Goal: Task Accomplishment & Management: Use online tool/utility

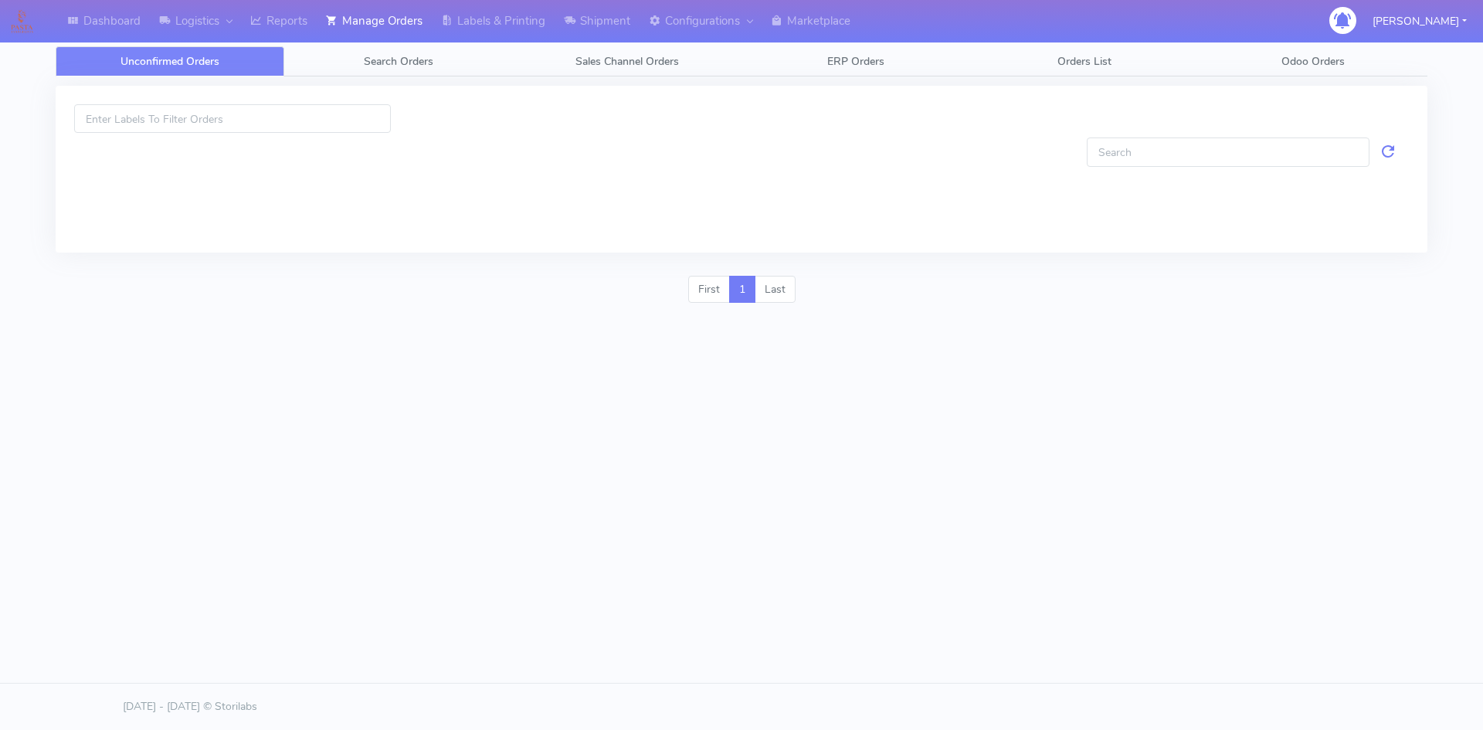
click at [936, 164] on div at bounding box center [741, 186] width 1335 height 96
click at [575, 184] on div at bounding box center [575, 184] width 0 height 0
click at [385, 46] on div "Unconfirmed Orders Search Orders Sales Channel Orders ERP Orders Orders List Od…" at bounding box center [742, 144] width 1372 height 233
click at [392, 54] on span "Search Orders" at bounding box center [399, 61] width 70 height 15
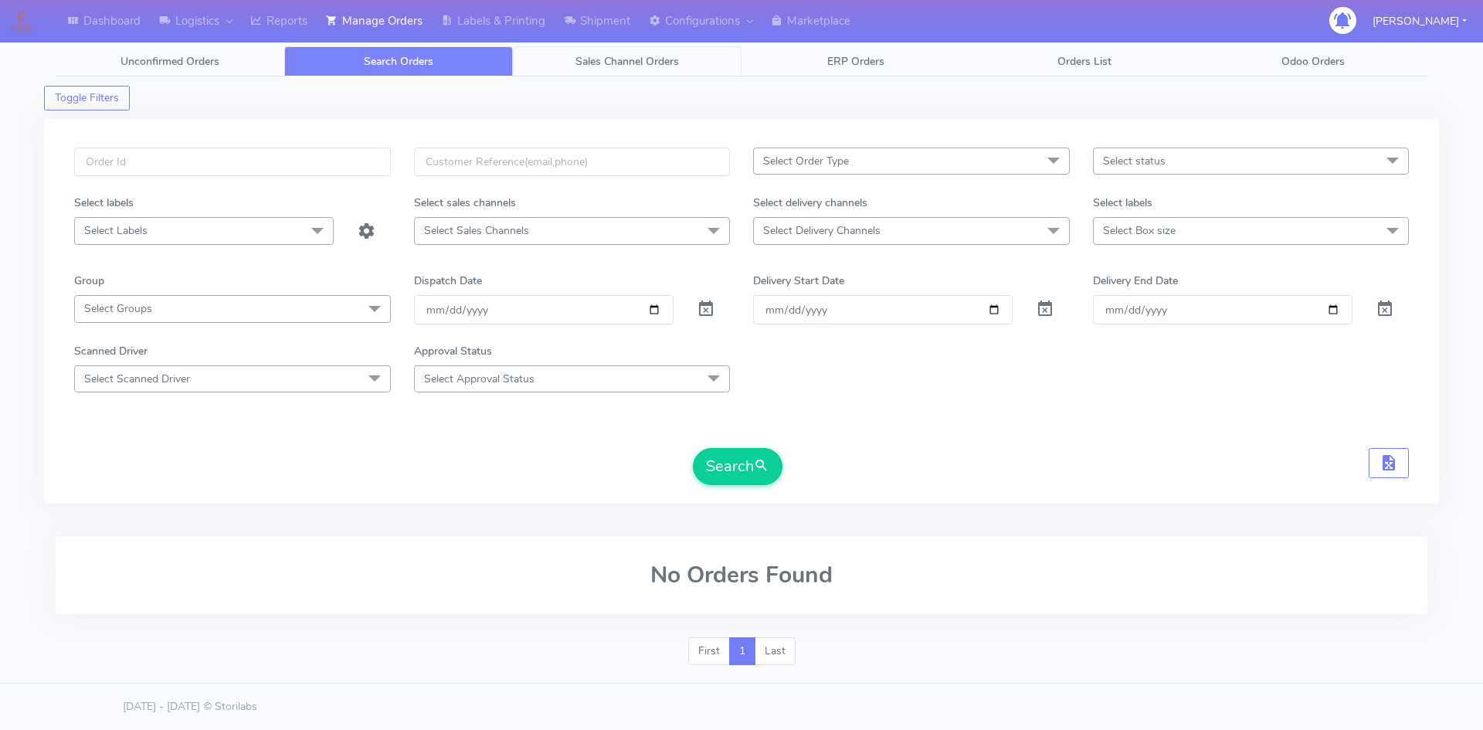
click at [655, 61] on span "Sales Channel Orders" at bounding box center [628, 61] width 104 height 15
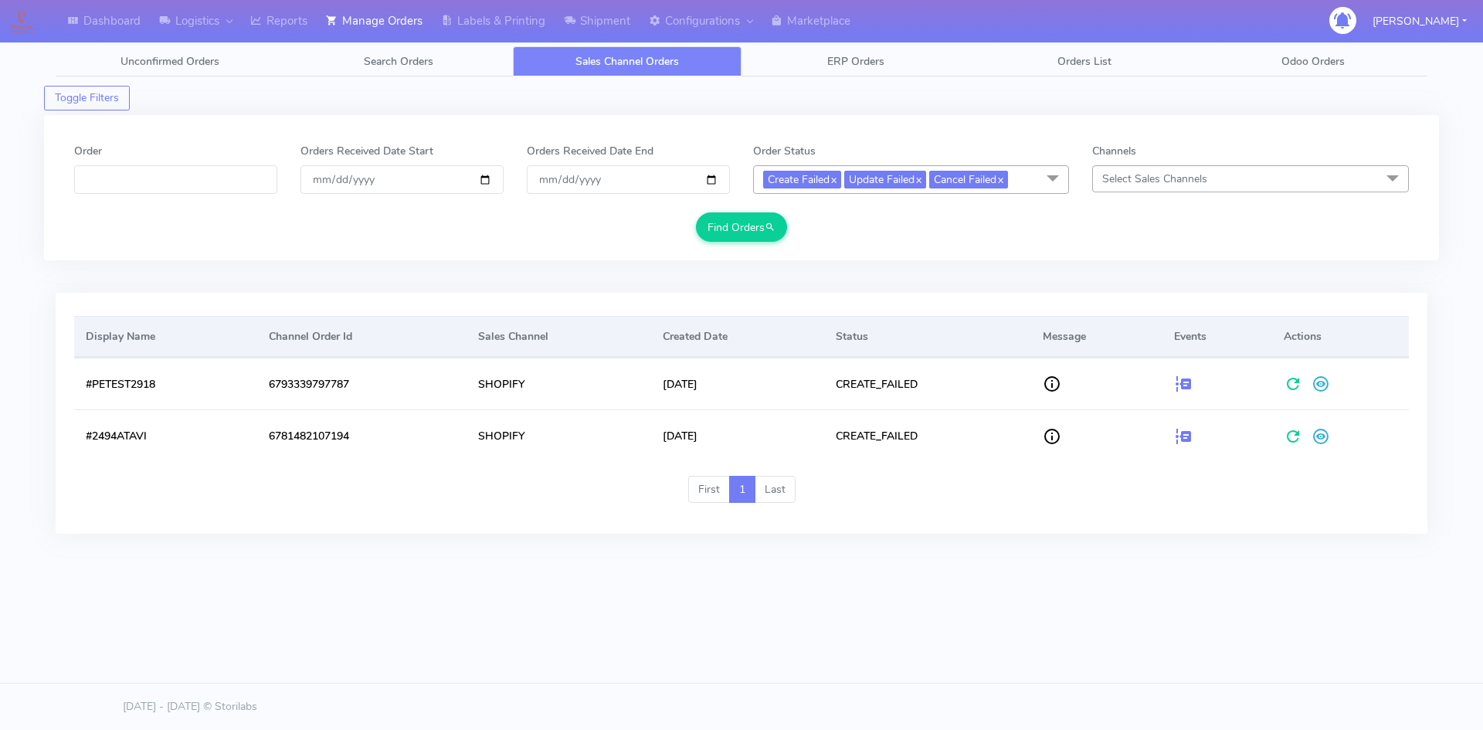
click at [699, 541] on div "Display Name Channel Order Id Sales Channel Created Date Status Message Events …" at bounding box center [741, 425] width 1395 height 265
click at [445, 61] on link "Search Orders" at bounding box center [398, 61] width 229 height 30
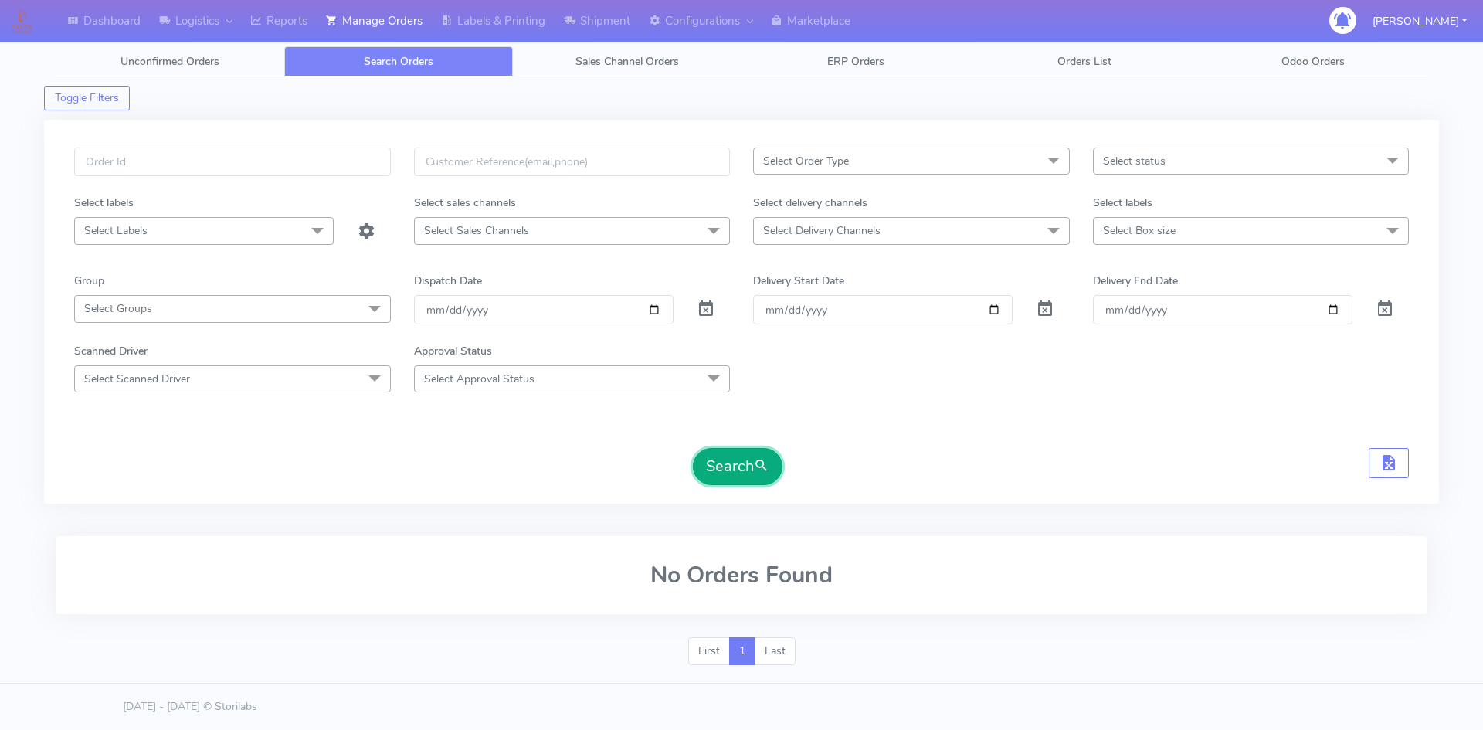
click at [752, 470] on button "Search" at bounding box center [738, 466] width 90 height 37
click at [613, 16] on link "Shipment" at bounding box center [597, 21] width 85 height 42
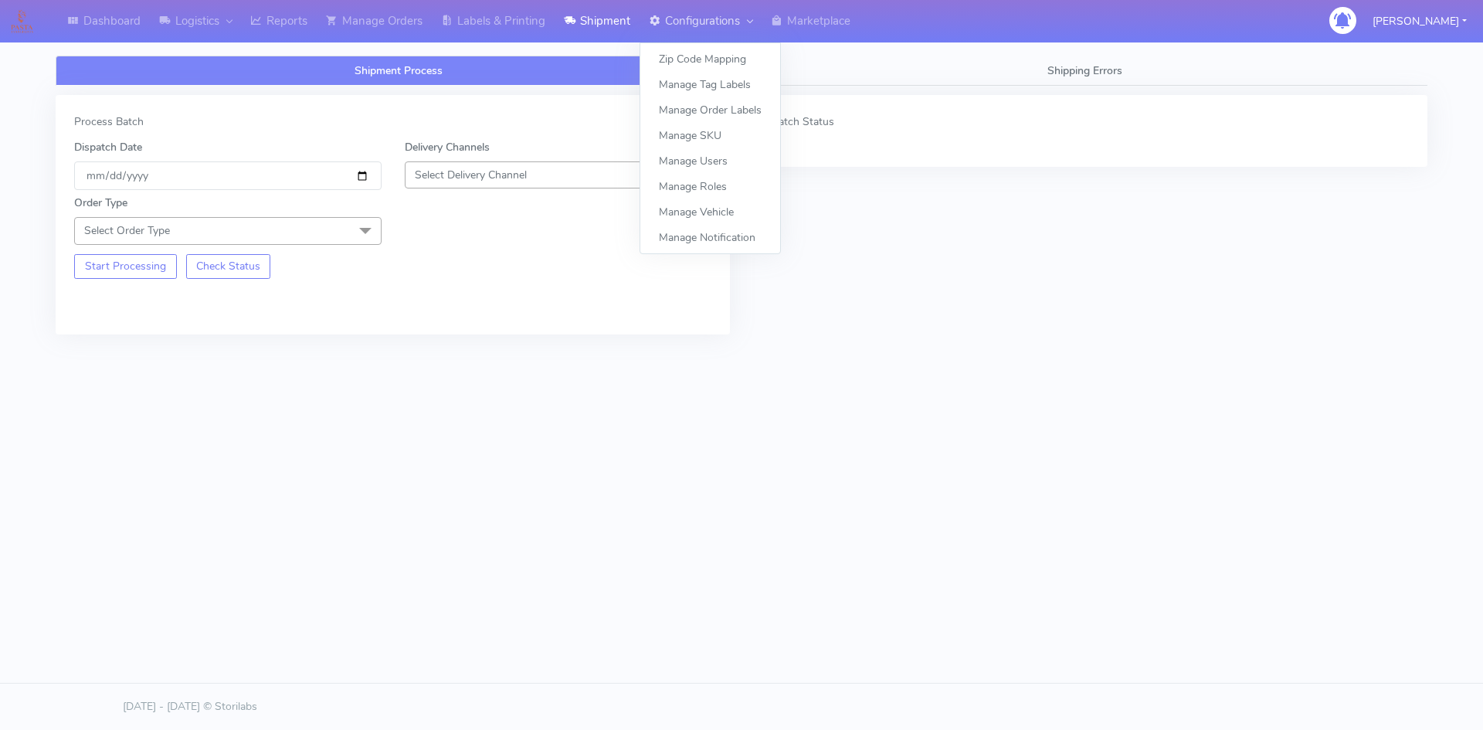
click at [732, 22] on link "Configurations" at bounding box center [701, 21] width 122 height 42
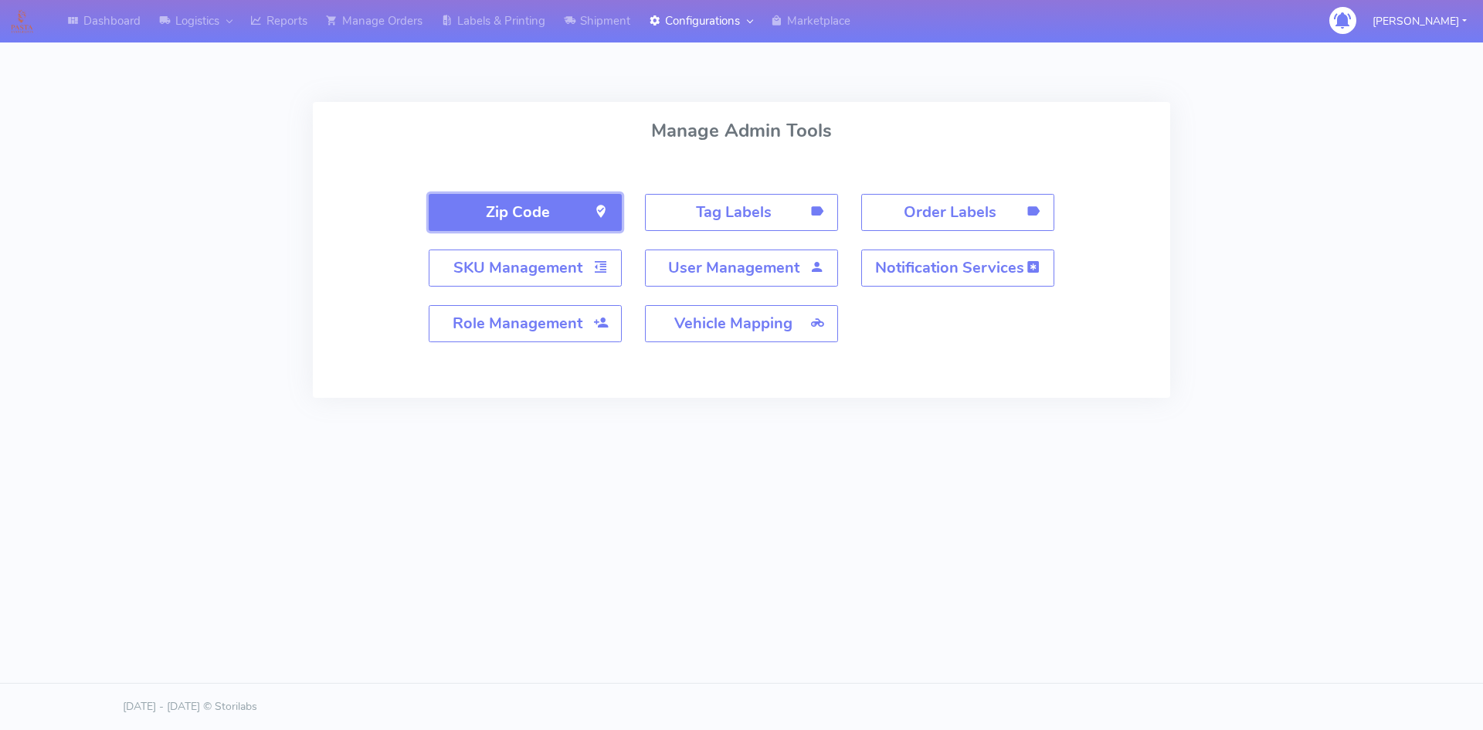
click at [555, 210] on button "Zip Code" at bounding box center [525, 212] width 193 height 37
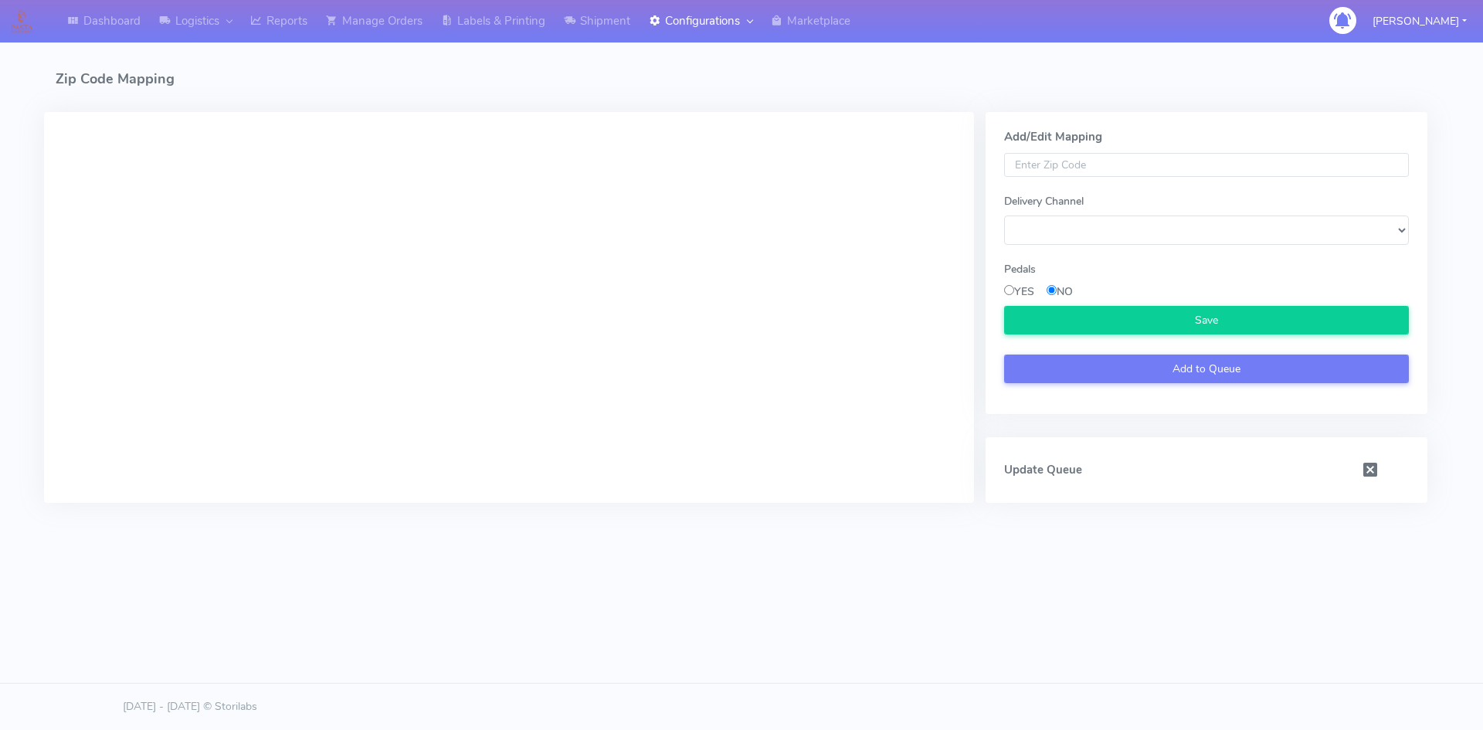
select select
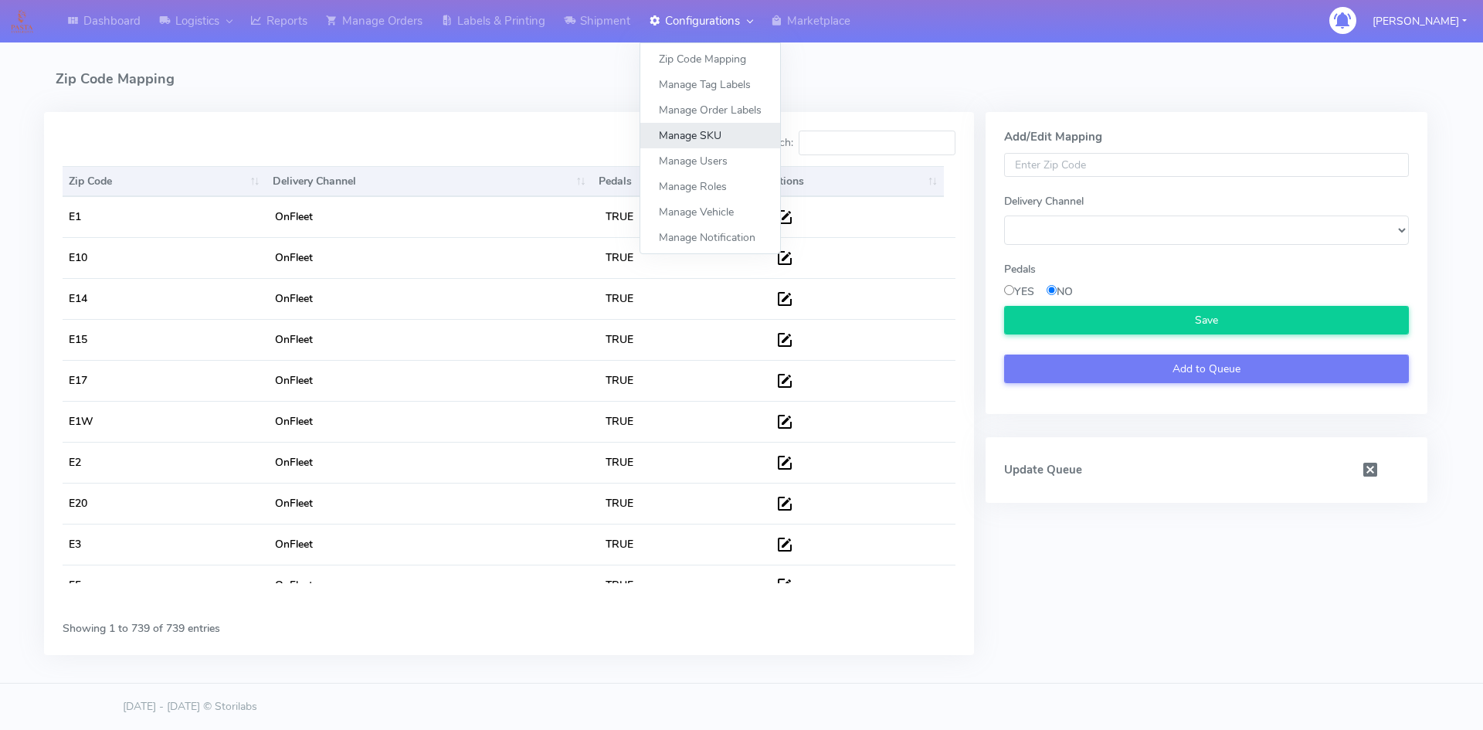
click at [708, 142] on link "Manage SKU" at bounding box center [710, 135] width 140 height 25
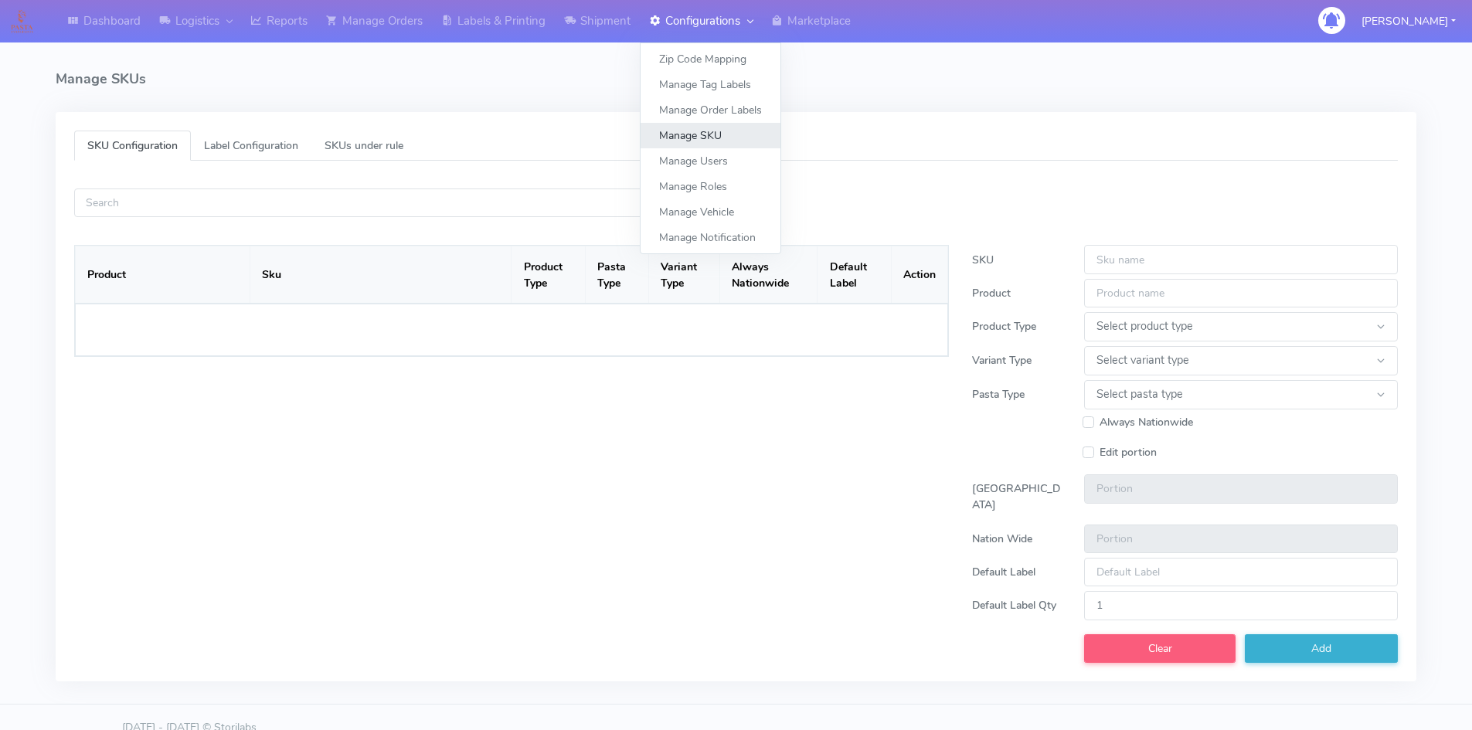
select select
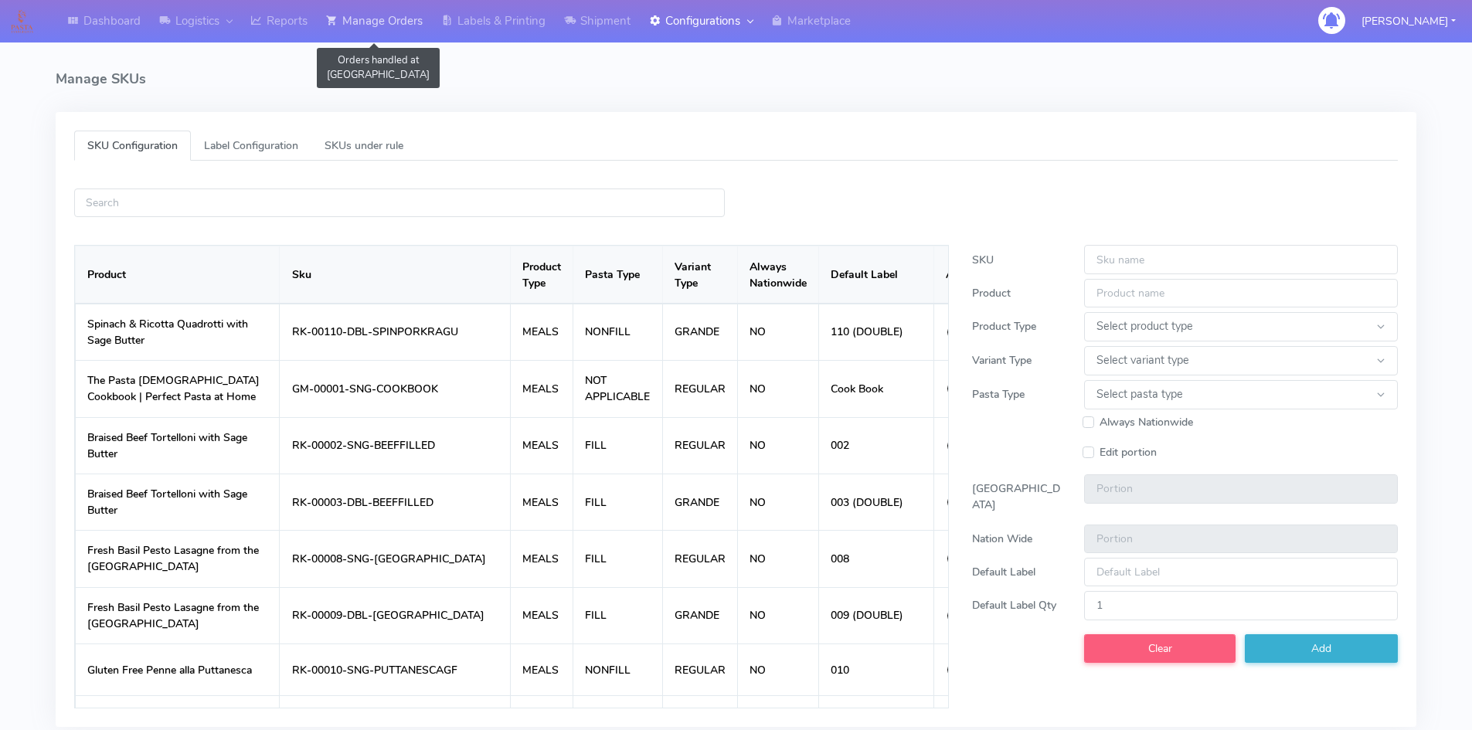
click at [382, 14] on link "Manage Orders" at bounding box center [374, 21] width 115 height 42
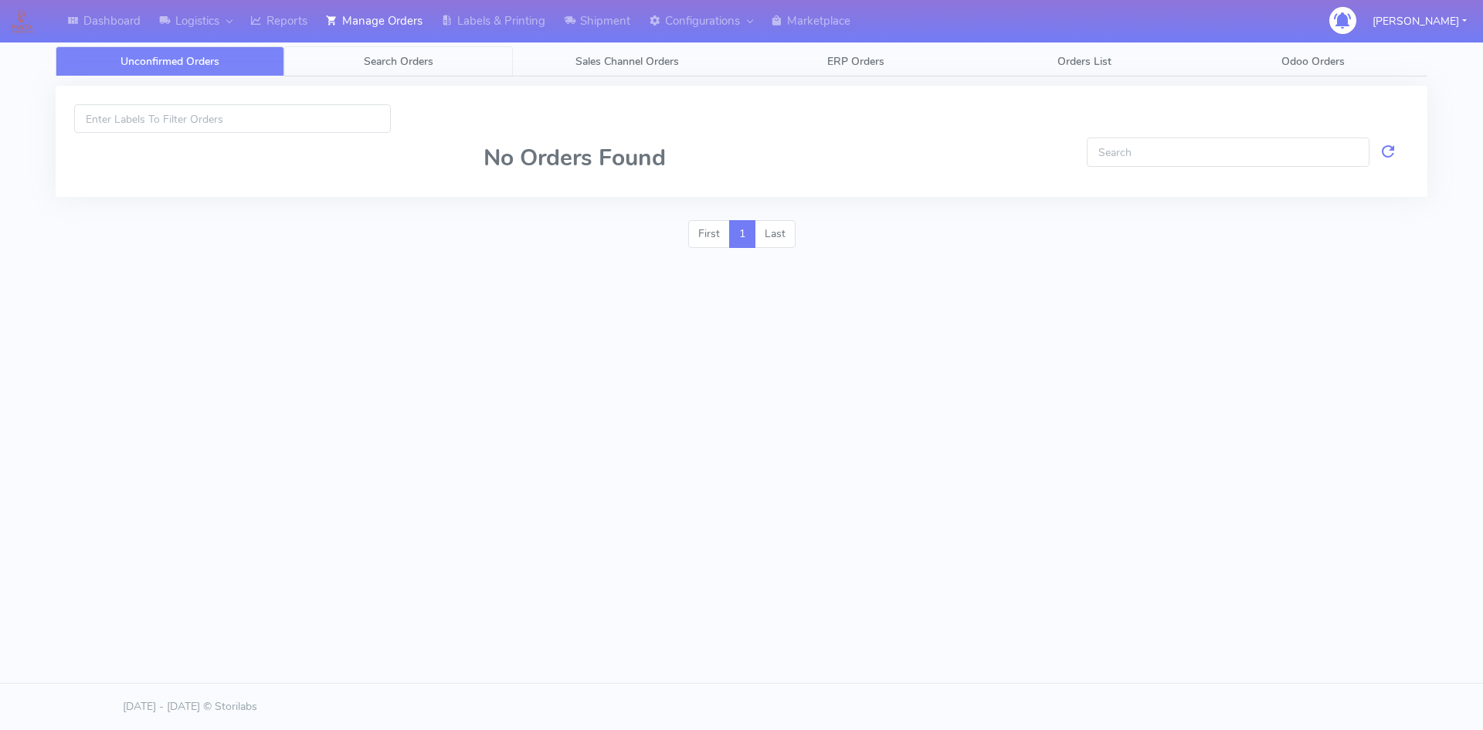
click at [393, 59] on span "Search Orders" at bounding box center [399, 61] width 70 height 15
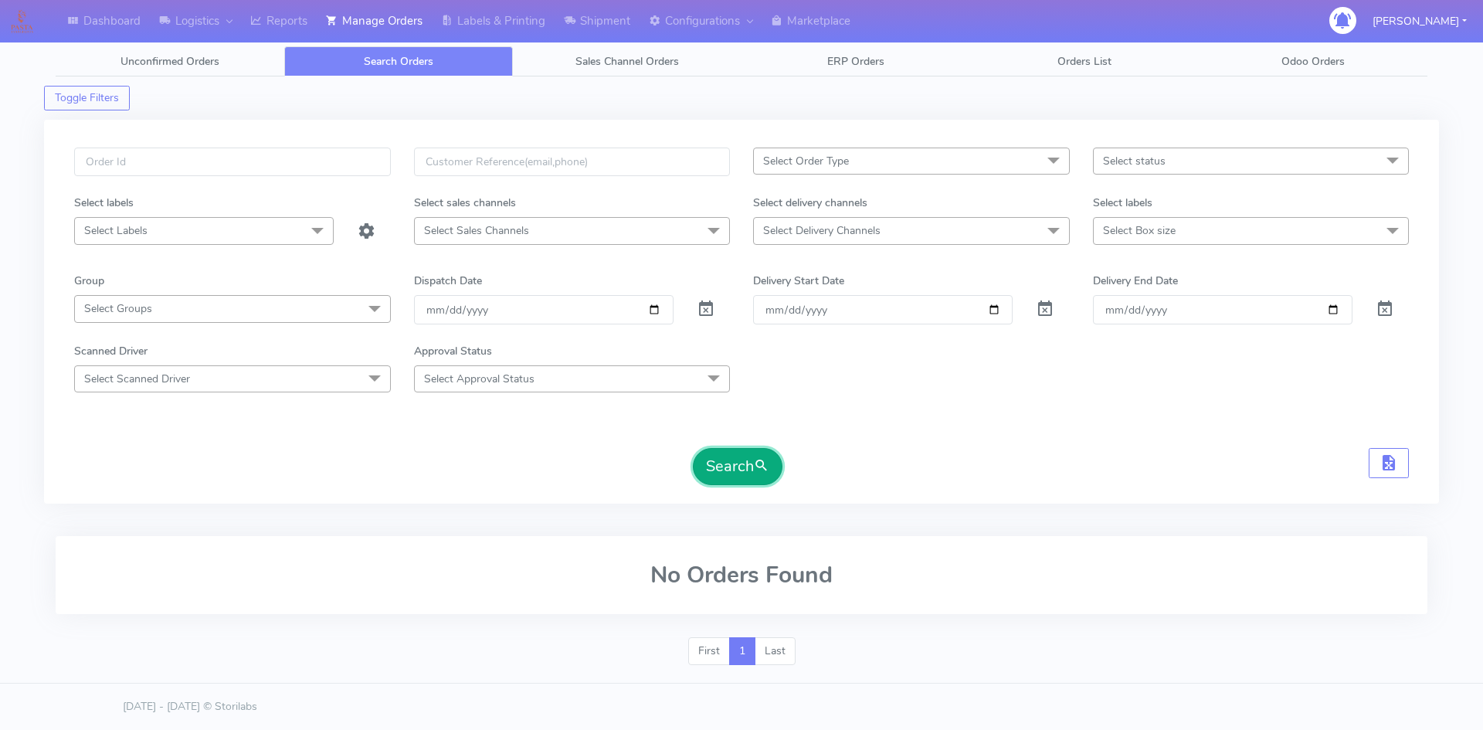
click at [742, 476] on button "Search" at bounding box center [738, 466] width 90 height 37
click at [569, 305] on input "[DATE]" at bounding box center [544, 309] width 260 height 29
click at [704, 310] on span at bounding box center [706, 312] width 19 height 15
click at [742, 474] on button "Search" at bounding box center [738, 466] width 90 height 37
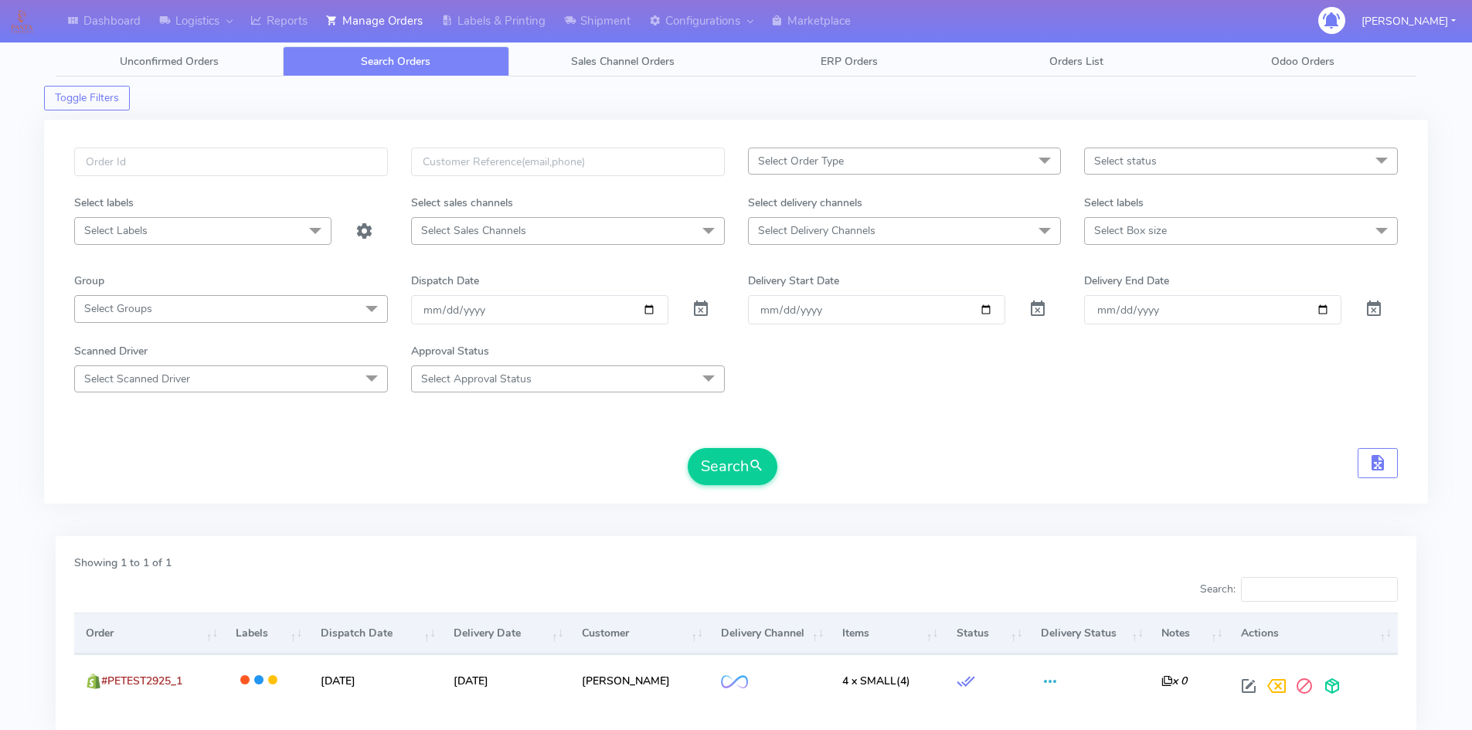
scroll to position [109, 0]
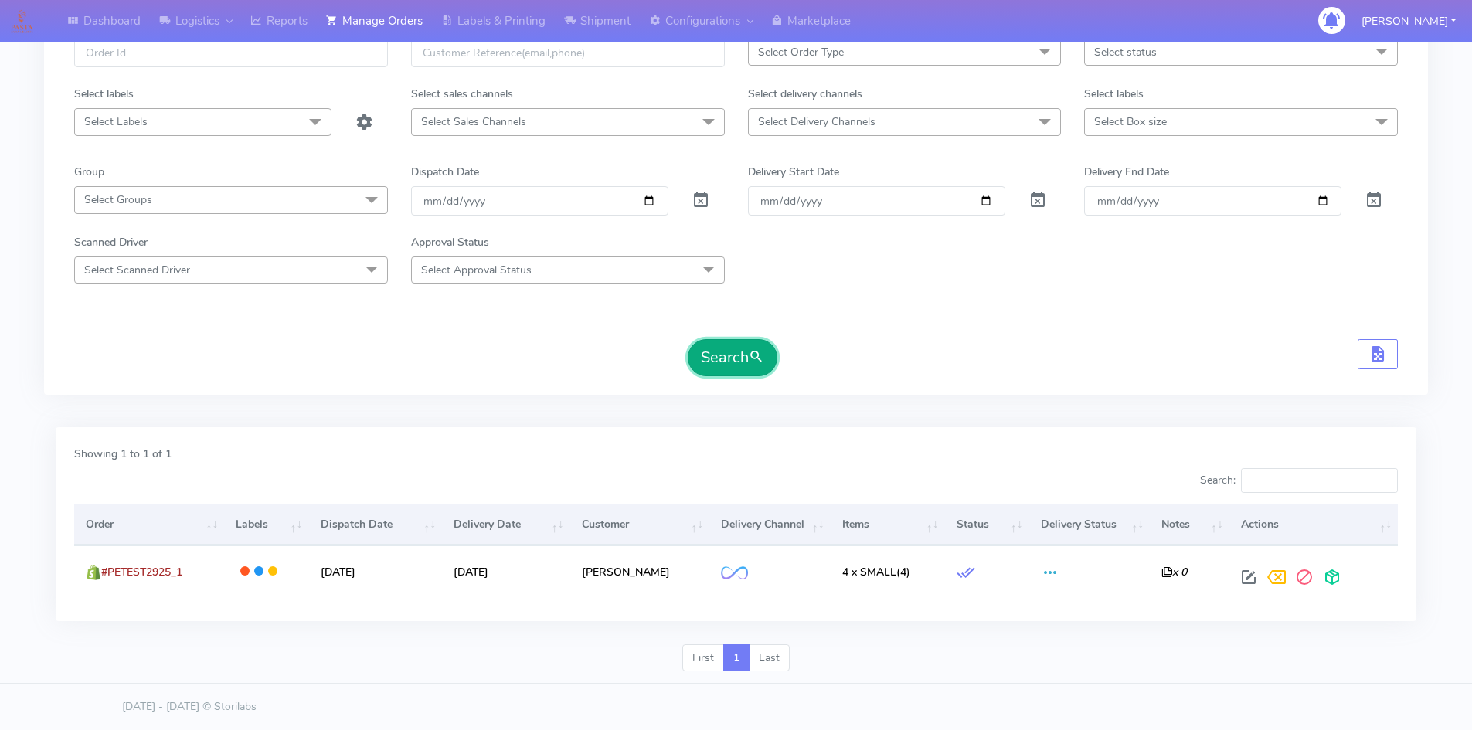
click at [769, 362] on button "Search" at bounding box center [733, 357] width 90 height 37
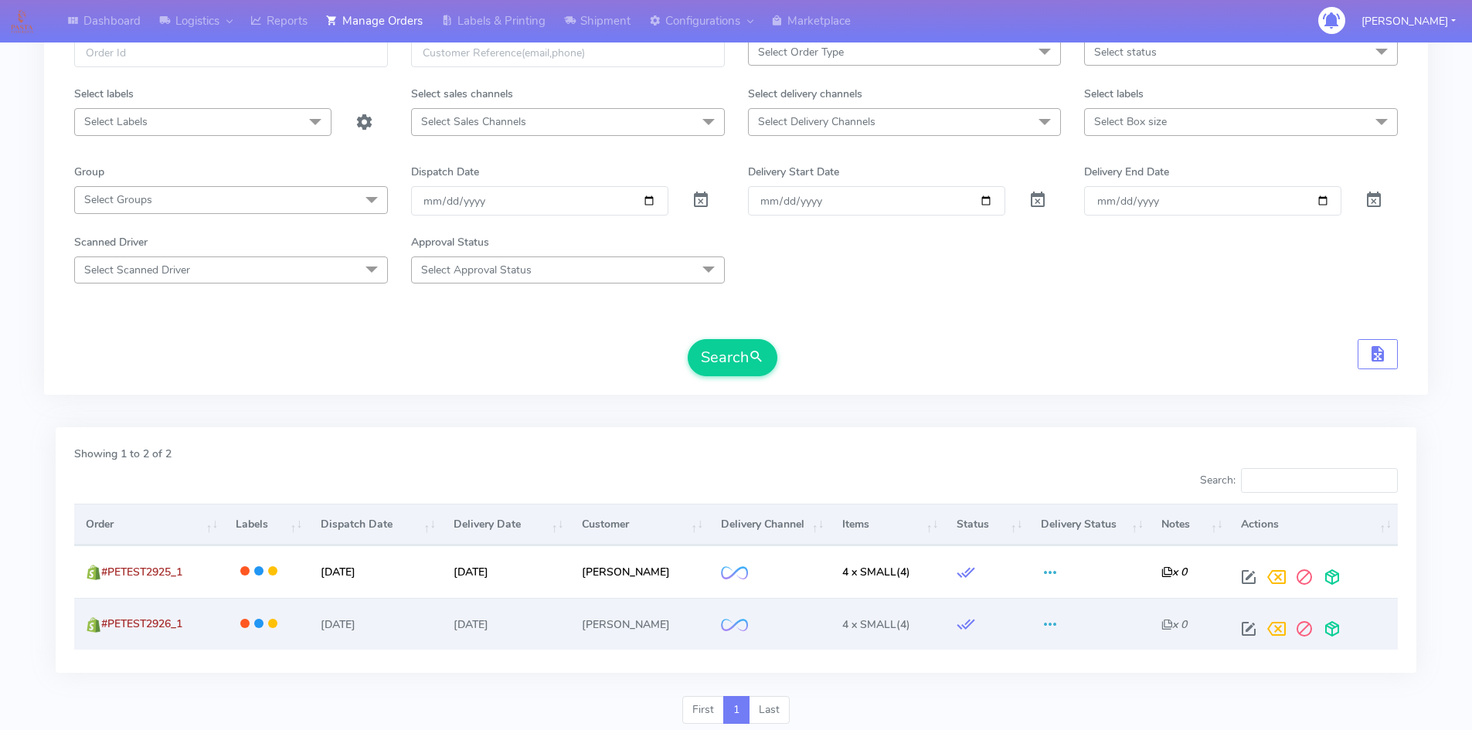
scroll to position [161, 0]
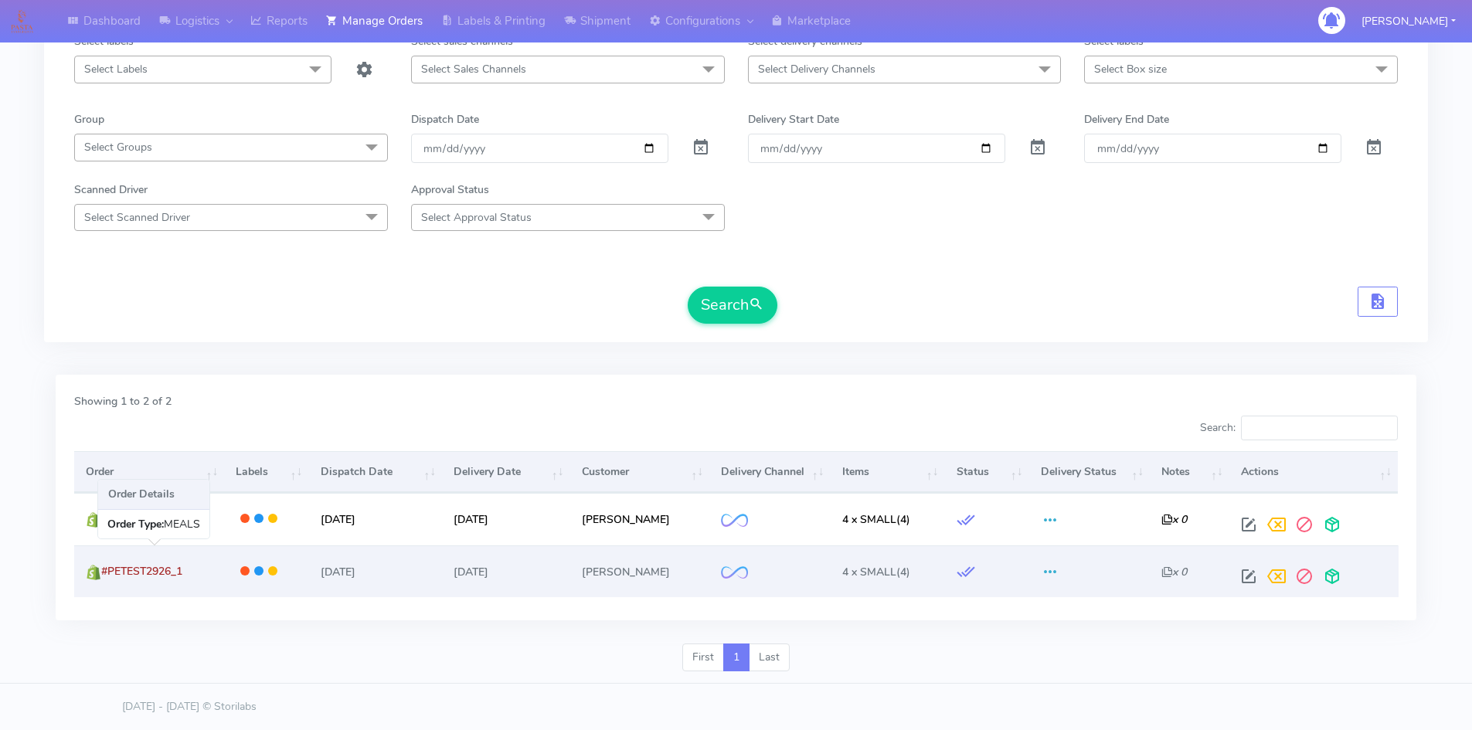
drag, startPoint x: 195, startPoint y: 569, endPoint x: 103, endPoint y: 585, distance: 94.0
click at [103, 585] on td "#PETEST2926_1" at bounding box center [149, 571] width 150 height 52
copy span "#PETEST2926_1"
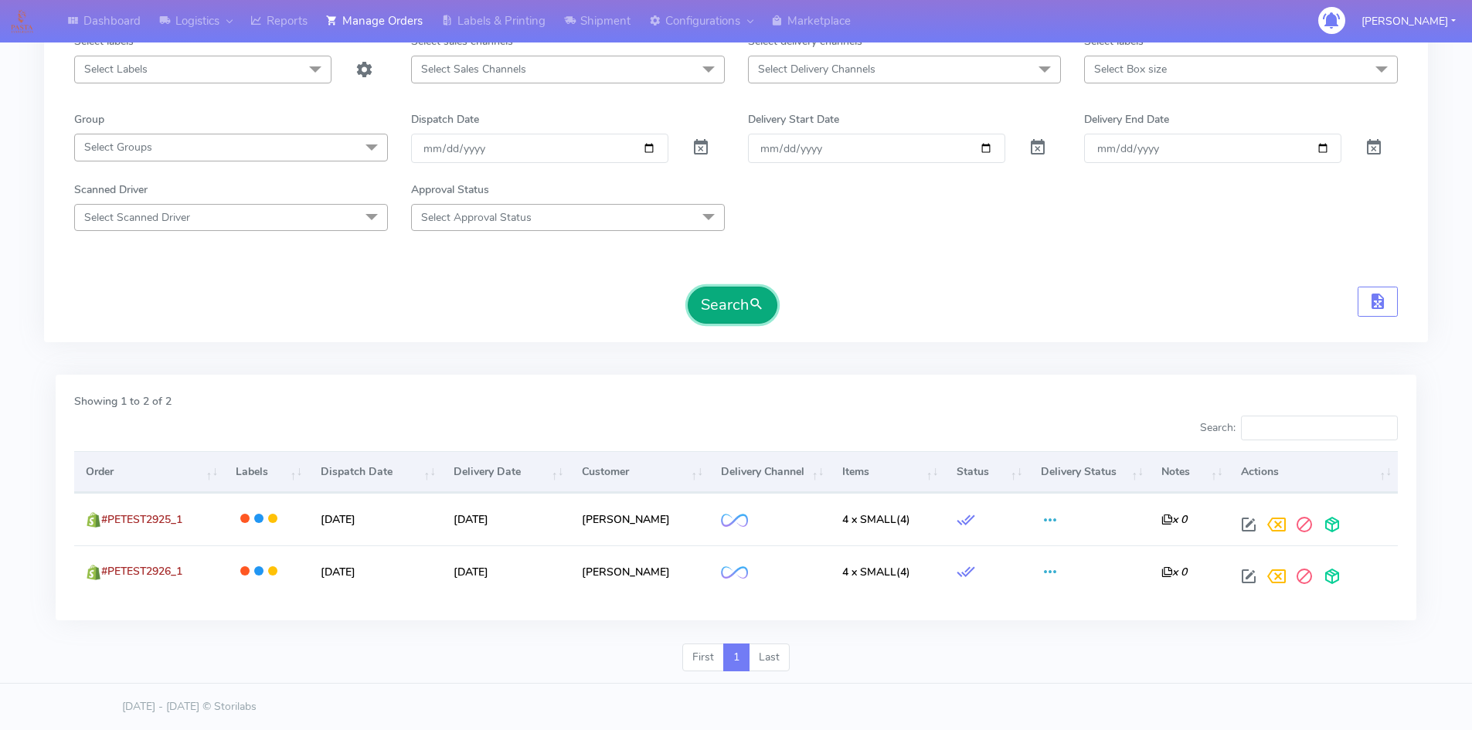
click at [735, 301] on button "Search" at bounding box center [733, 305] width 90 height 37
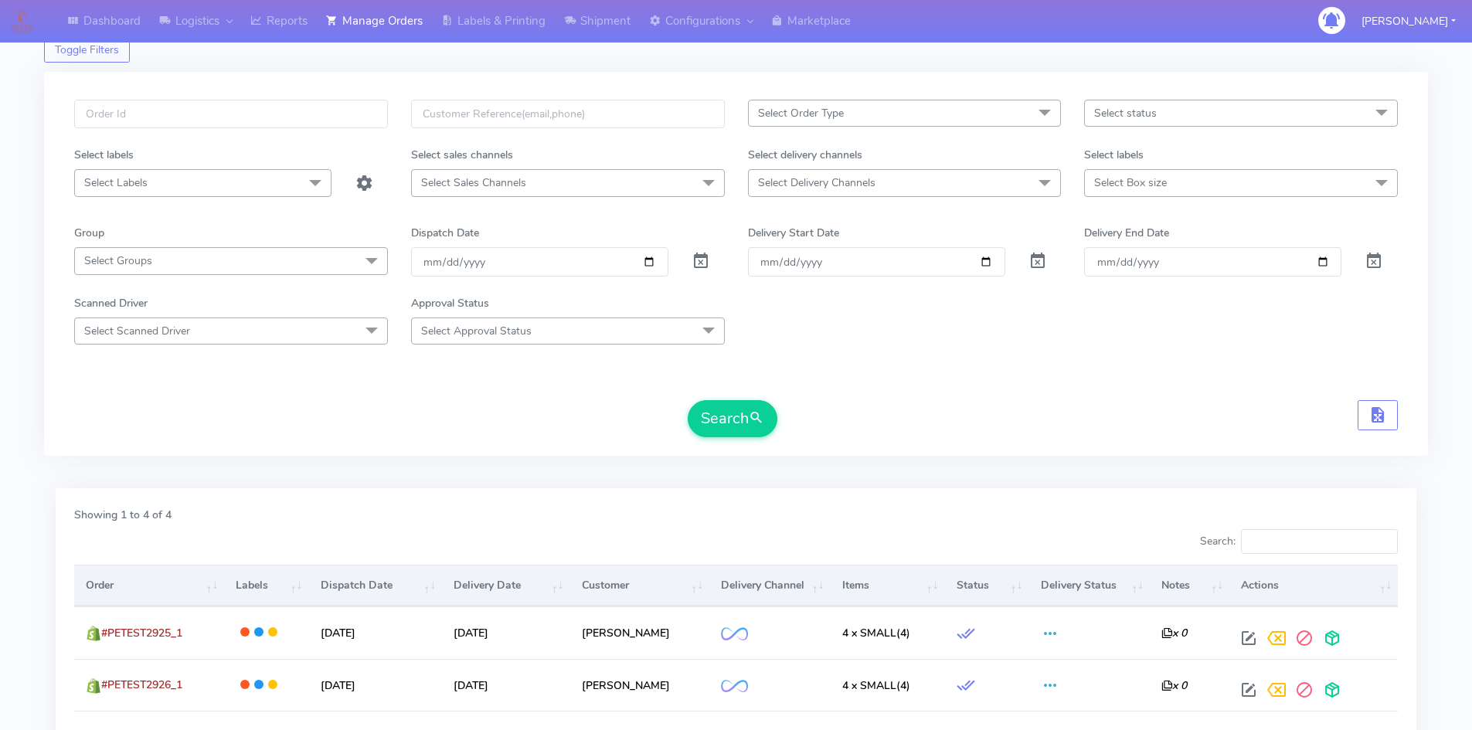
scroll to position [265, 0]
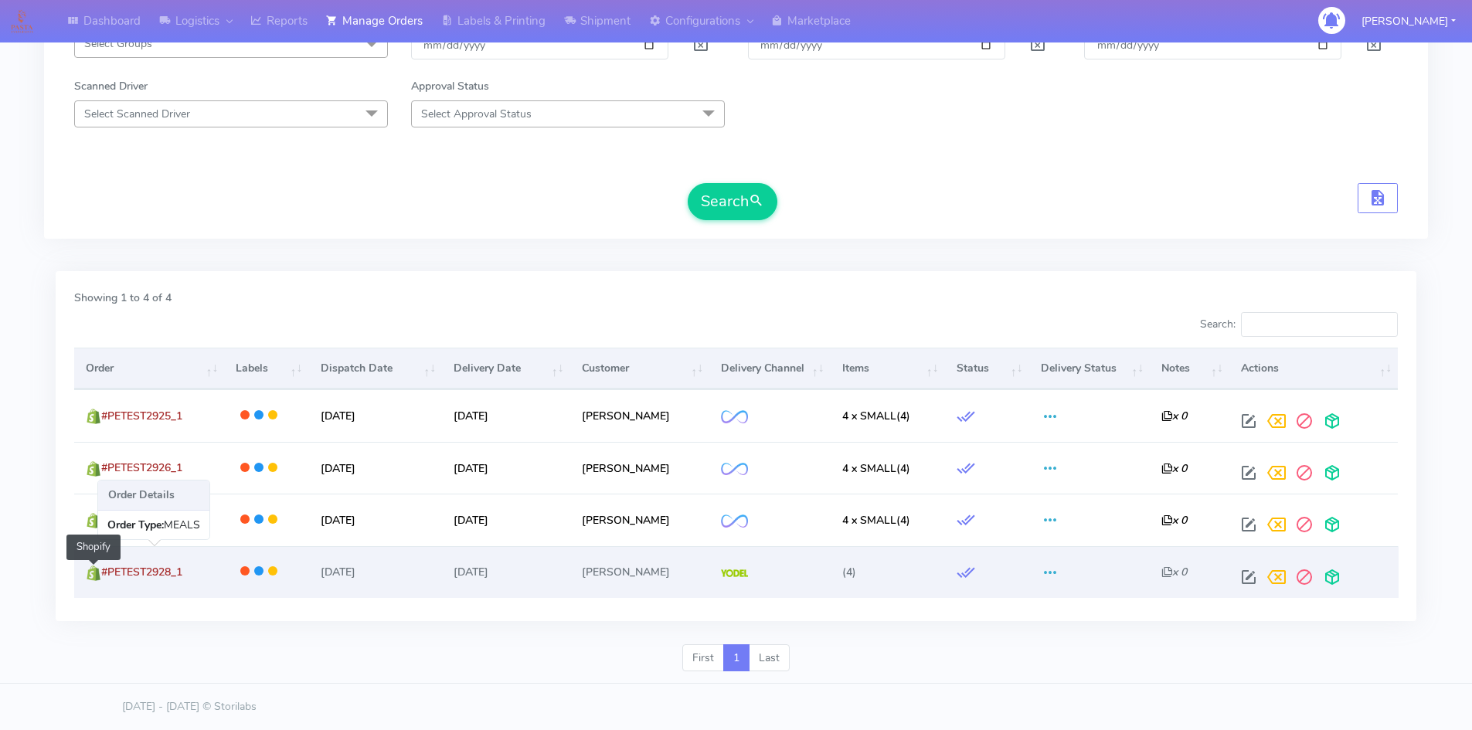
drag, startPoint x: 199, startPoint y: 571, endPoint x: 97, endPoint y: 572, distance: 101.2
click at [97, 572] on td "#PETEST2928_1 Shopify" at bounding box center [149, 572] width 150 height 52
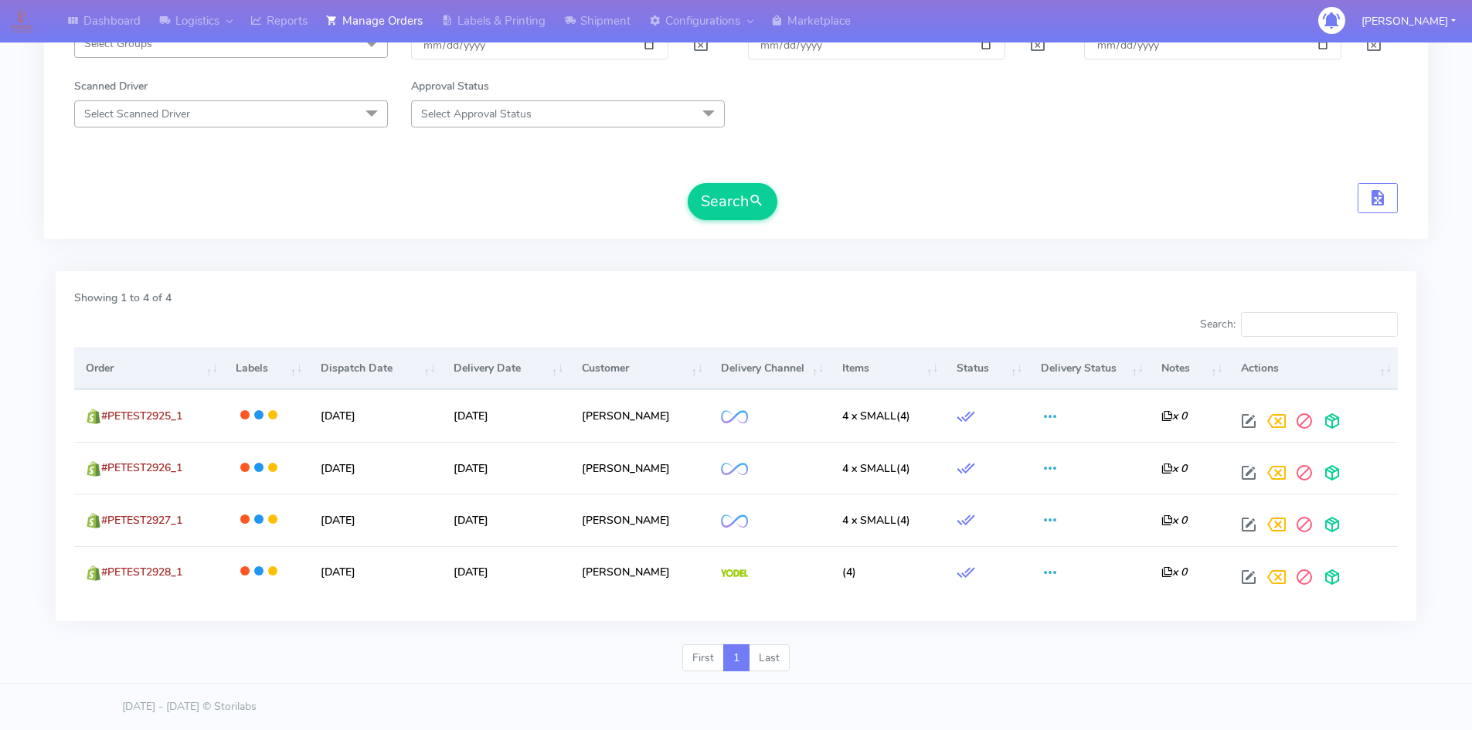
copy span "#PETEST2928_1"
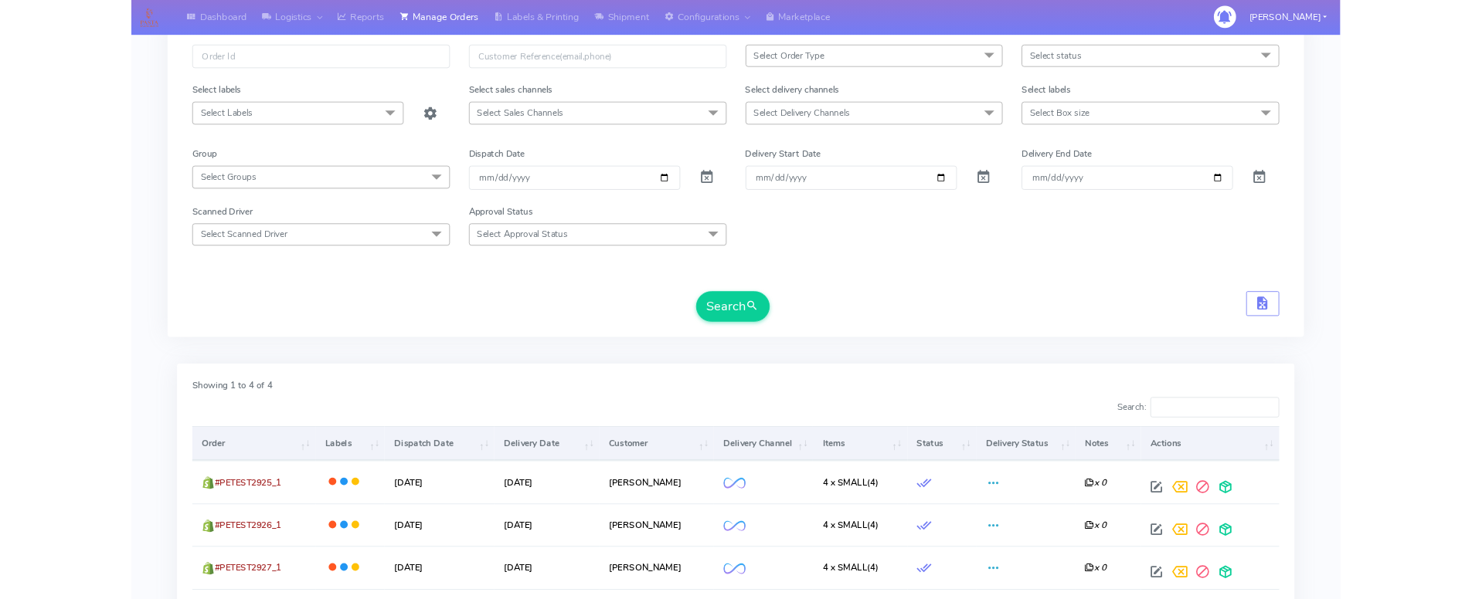
scroll to position [0, 0]
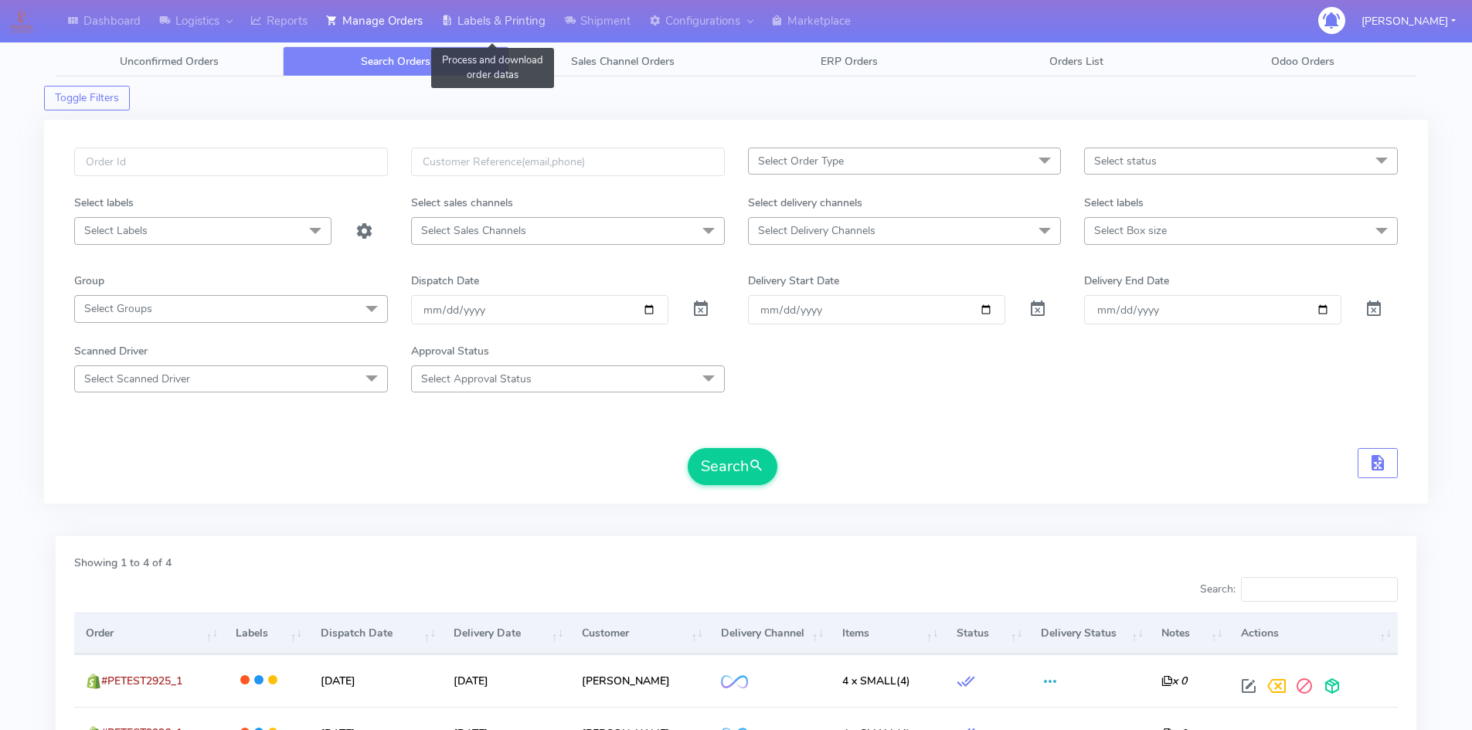
click at [478, 20] on link "Labels & Printing" at bounding box center [493, 21] width 123 height 42
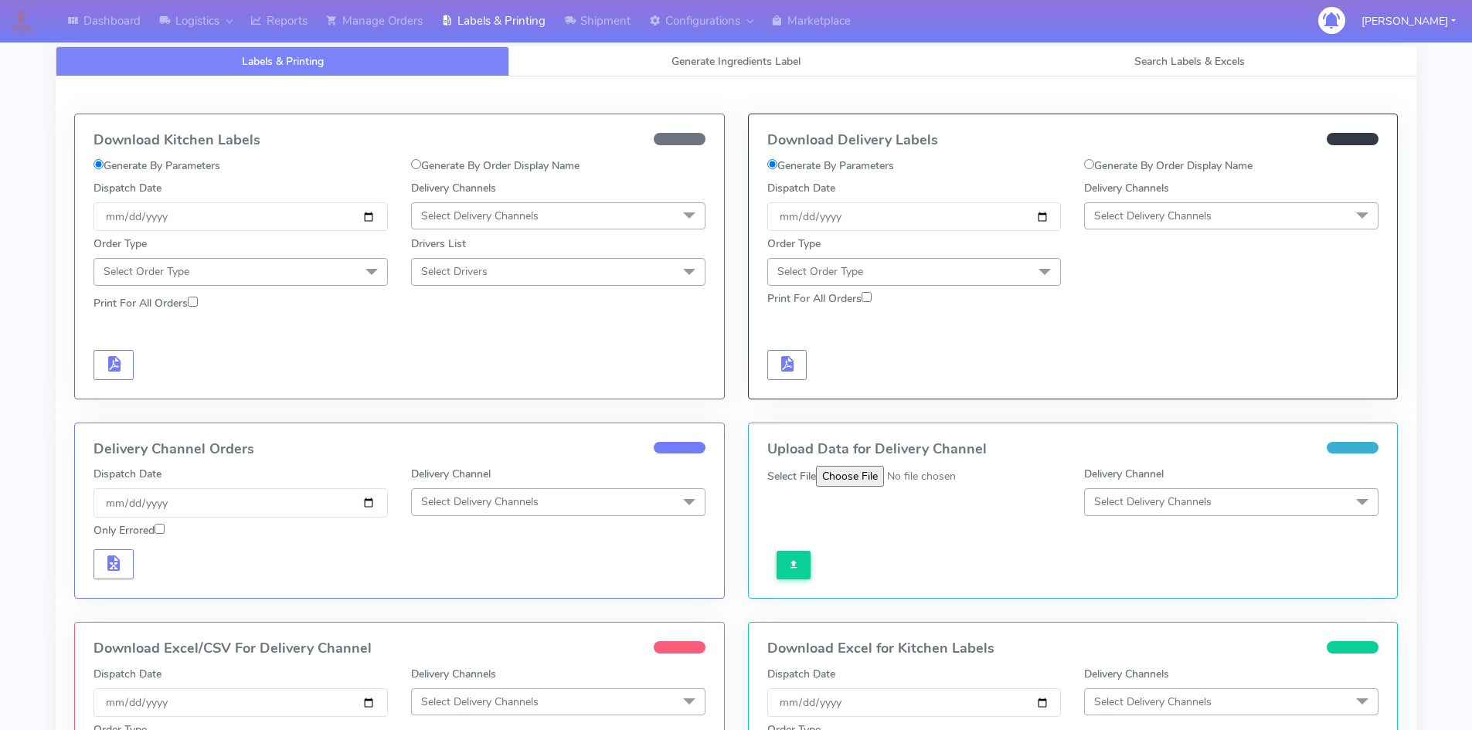
click at [475, 166] on label "Generate By Order Display Name" at bounding box center [495, 166] width 168 height 16
click at [421, 166] on input "Generate By Order Display Name" at bounding box center [416, 164] width 10 height 10
radio input "true"
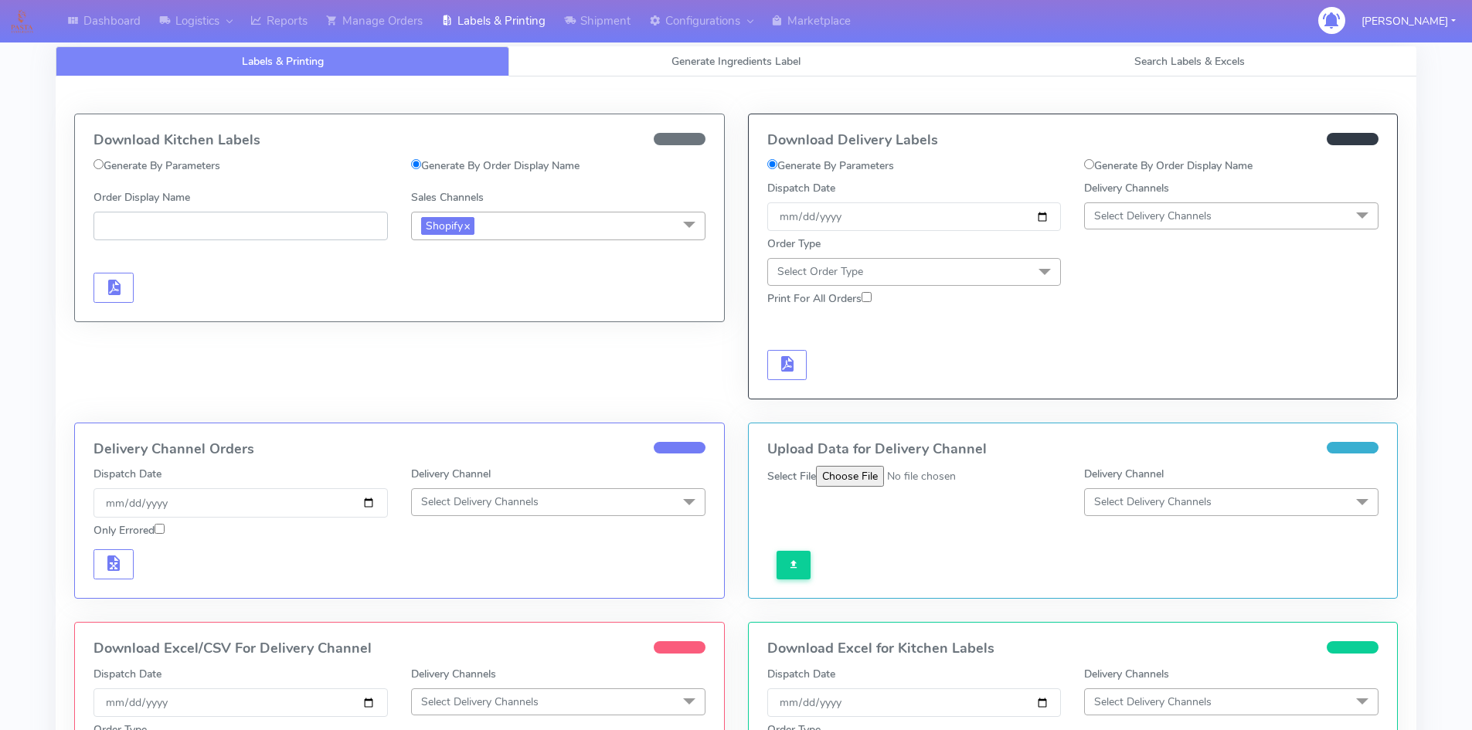
click at [216, 220] on input "Order Display Name" at bounding box center [240, 226] width 294 height 29
paste input "#PETEST2928_1"
click at [118, 284] on span "button" at bounding box center [113, 291] width 19 height 15
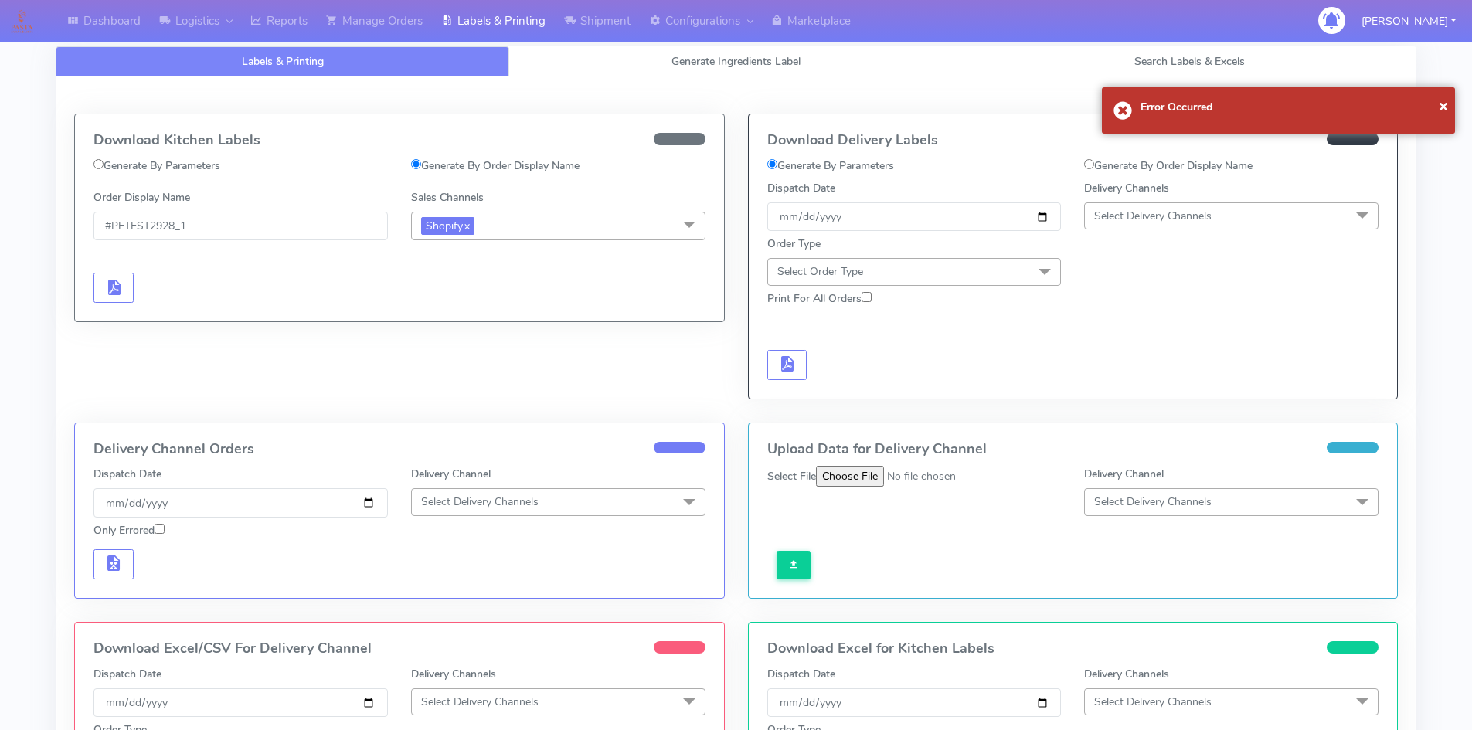
click at [565, 335] on div "Download Kitchen Labels Generate By Parameters Generate By Order Display Name O…" at bounding box center [400, 268] width 674 height 309
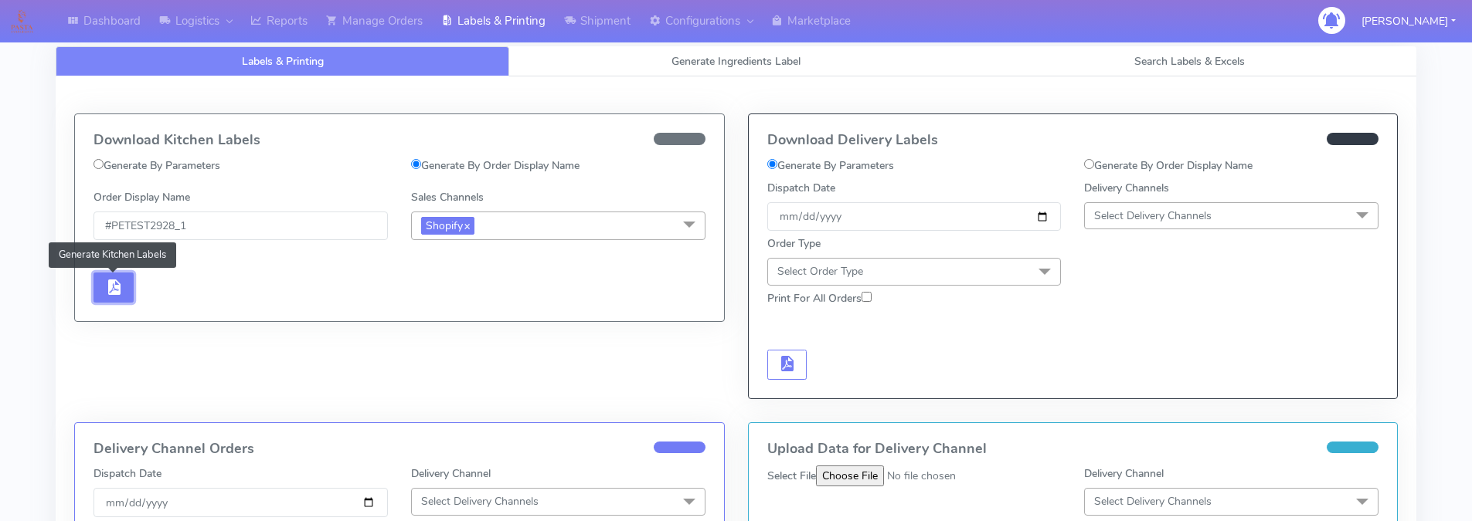
click at [117, 290] on span "button" at bounding box center [113, 291] width 19 height 15
click at [109, 284] on span "button" at bounding box center [113, 291] width 19 height 15
click at [212, 229] on input "#PETEST2928_1" at bounding box center [240, 226] width 294 height 29
click at [109, 286] on span "button" at bounding box center [113, 291] width 19 height 15
click at [222, 218] on input "#PETEST2927" at bounding box center [240, 226] width 294 height 29
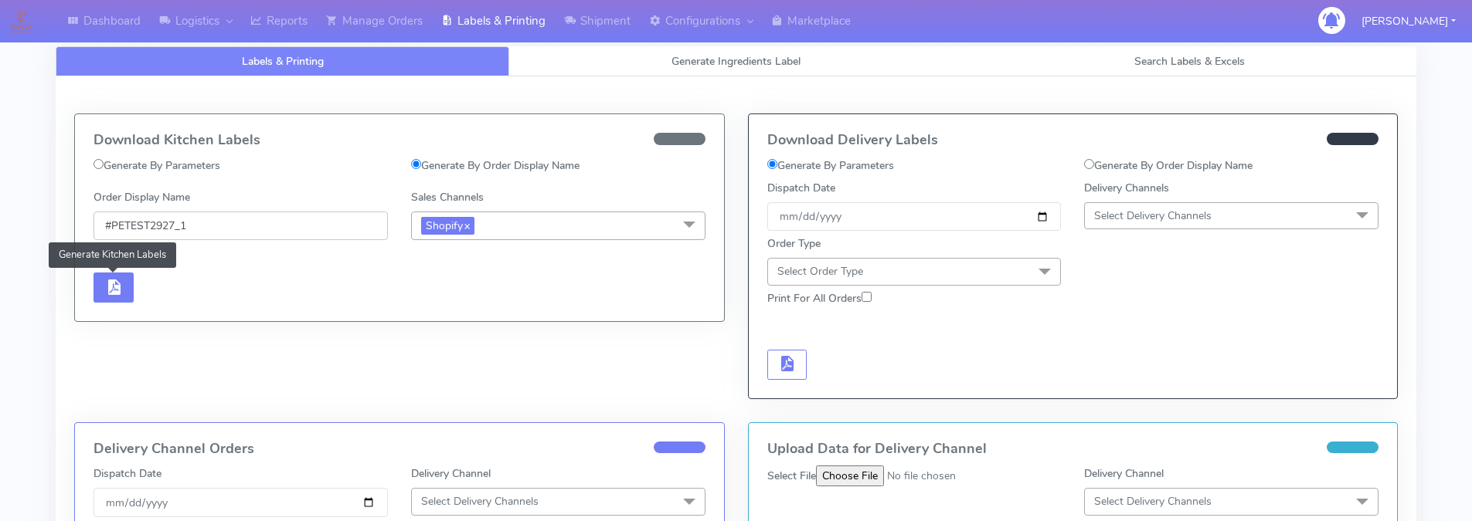
type input "#PETEST2927_1"
click at [125, 287] on button "button" at bounding box center [113, 288] width 40 height 30
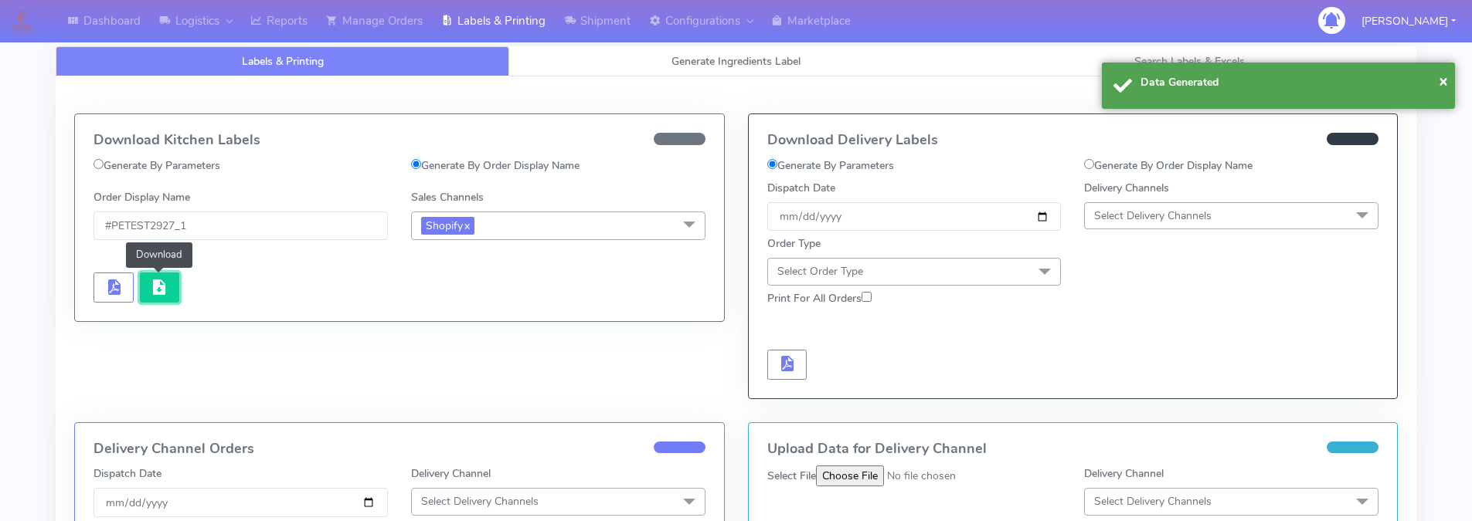
click at [161, 284] on span "button" at bounding box center [159, 291] width 19 height 15
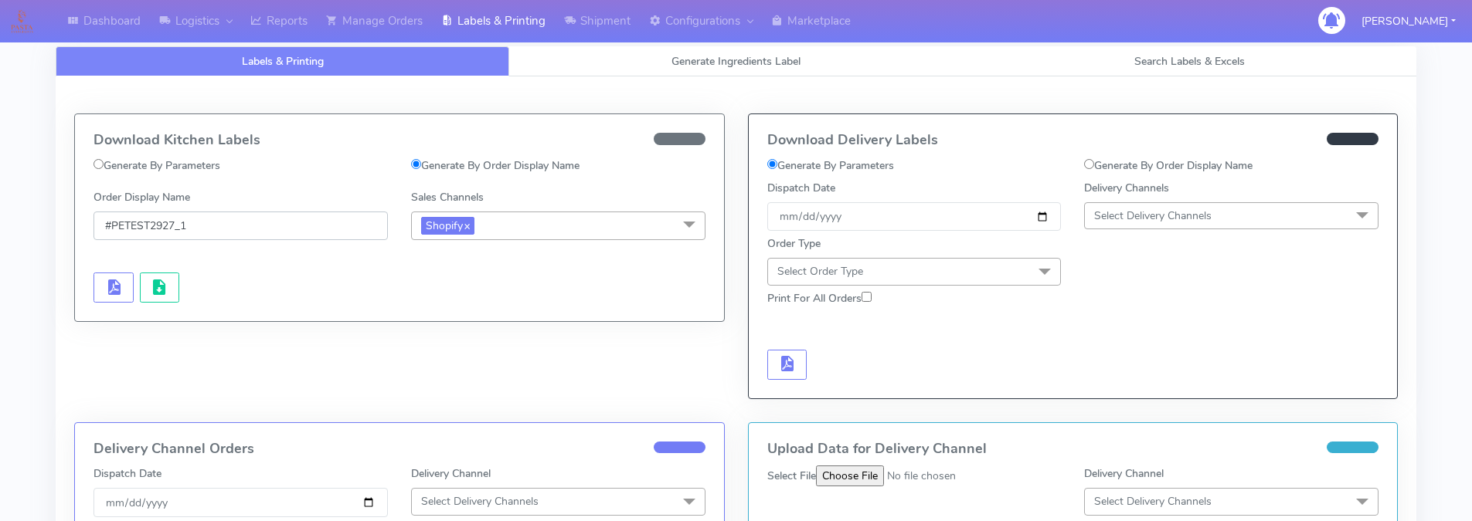
click at [218, 229] on input "#PETEST2927_1" at bounding box center [240, 226] width 294 height 29
drag, startPoint x: 141, startPoint y: 226, endPoint x: 104, endPoint y: 219, distance: 37.6
click at [104, 221] on input "#PETEST2927_1" at bounding box center [240, 226] width 294 height 29
click at [497, 334] on div "Download Kitchen Labels Generate By Parameters Generate By Order Display Name O…" at bounding box center [400, 268] width 674 height 309
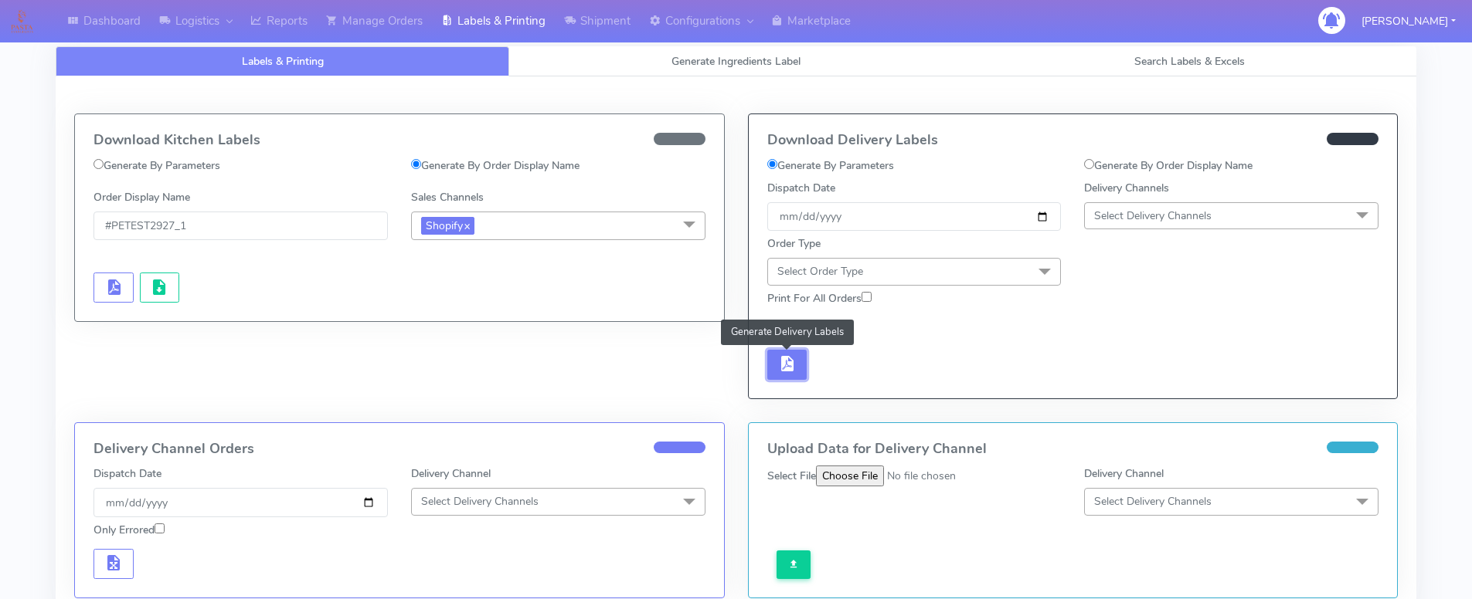
click at [789, 370] on span "button" at bounding box center [786, 367] width 19 height 15
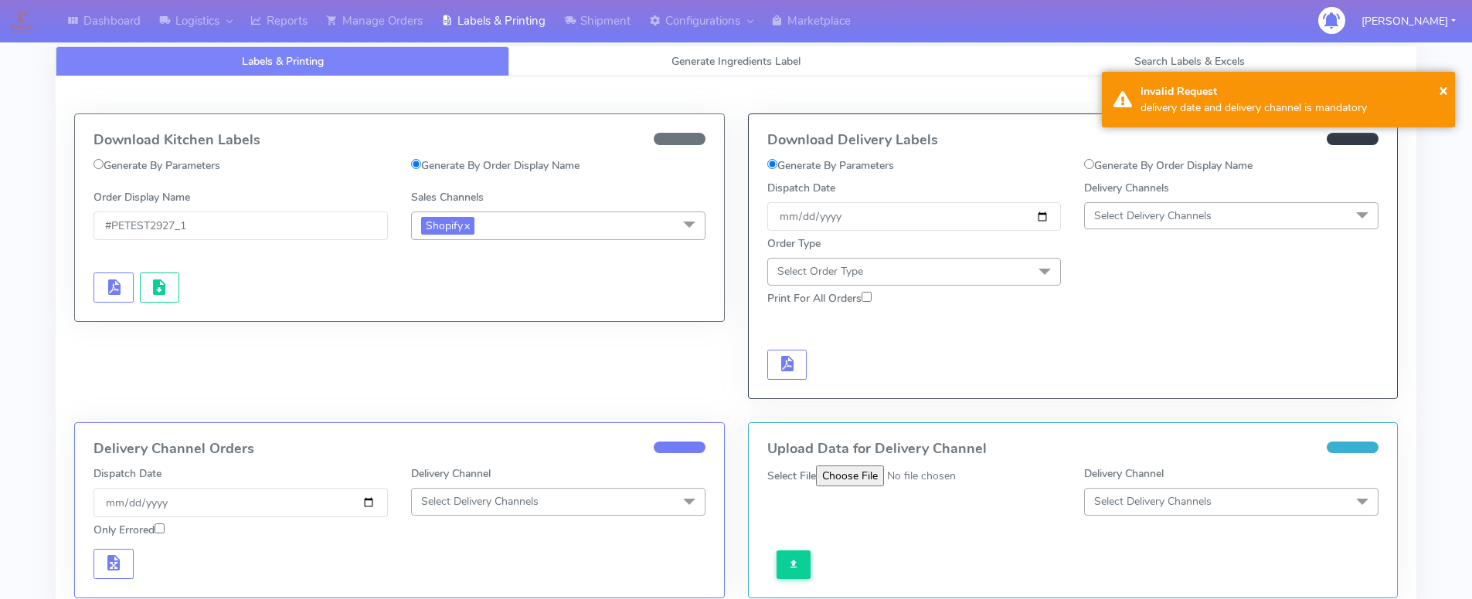
click at [1085, 386] on div "Download Delivery Labels Generate By Parameters Generate By Order Display Name …" at bounding box center [1073, 256] width 649 height 284
